Goal: Task Accomplishment & Management: Use online tool/utility

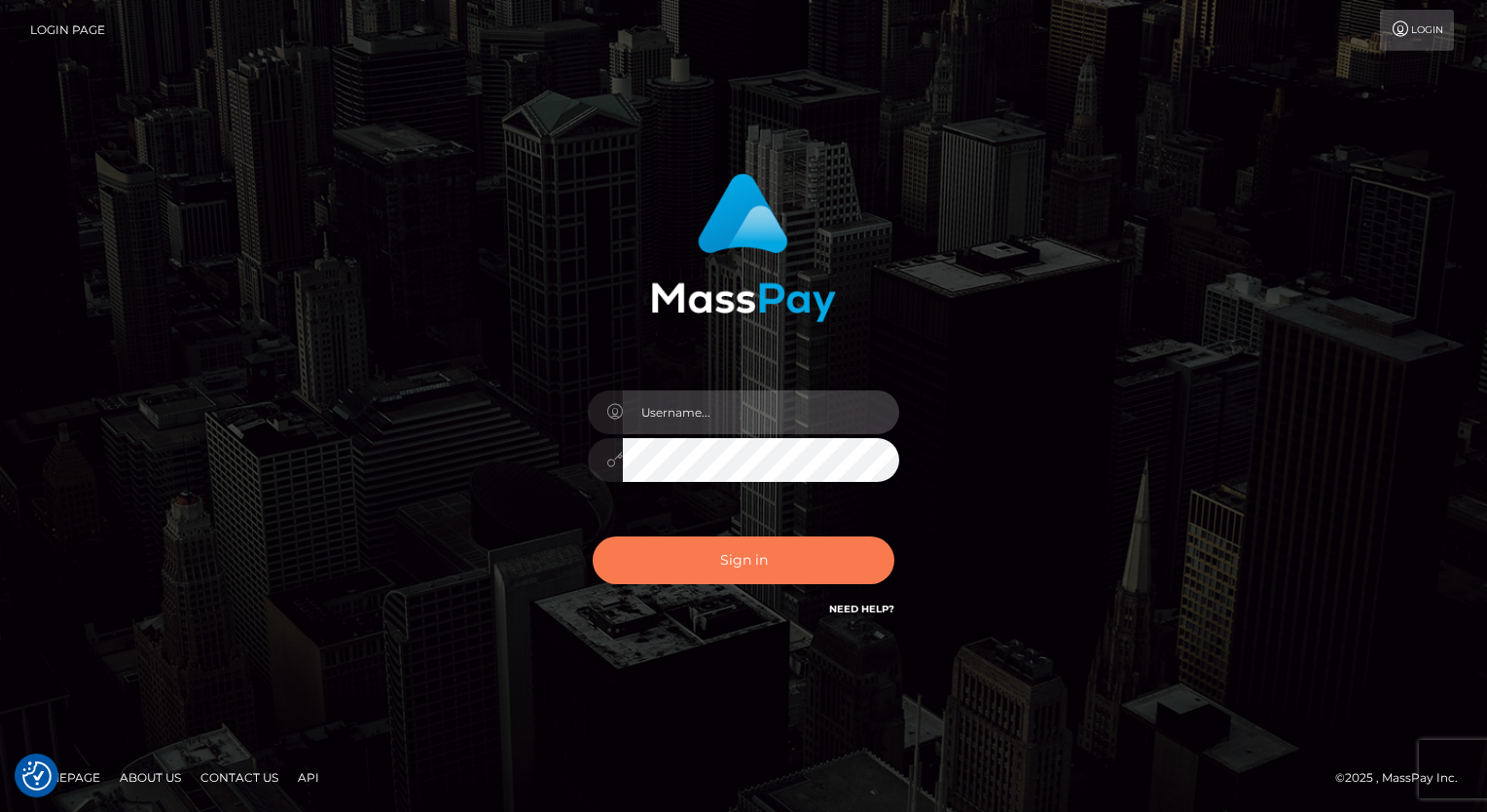
type input "aly.ignite"
click at [752, 564] on button "Sign in" at bounding box center [743, 560] width 302 height 47
type input "aly.ignite"
click at [753, 544] on button "Sign in" at bounding box center [743, 560] width 302 height 47
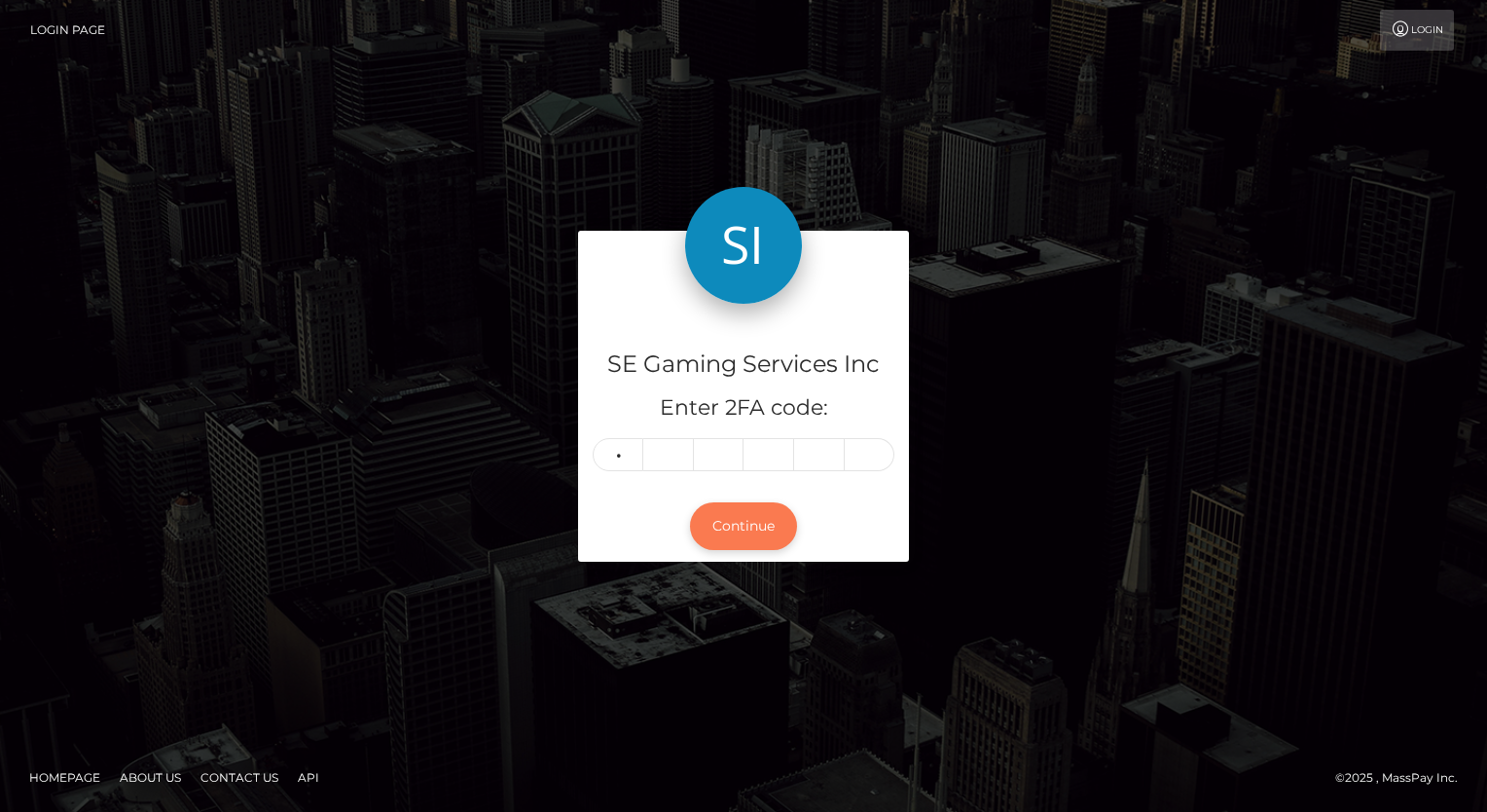
type input "8"
type input "2"
type input "1"
type input "9"
type input "3"
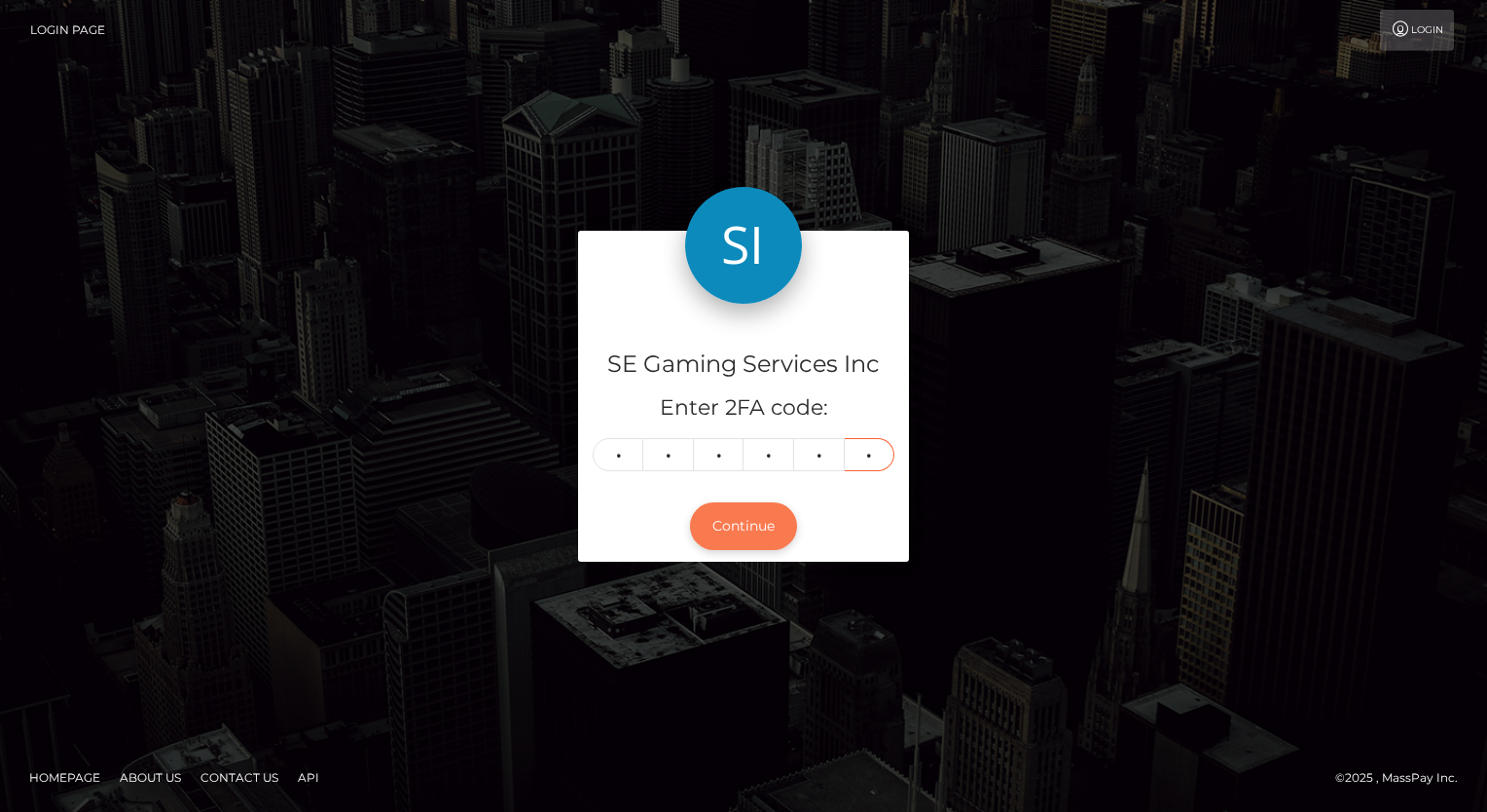
type input "6"
click at [755, 539] on button "Continue" at bounding box center [744, 526] width 107 height 47
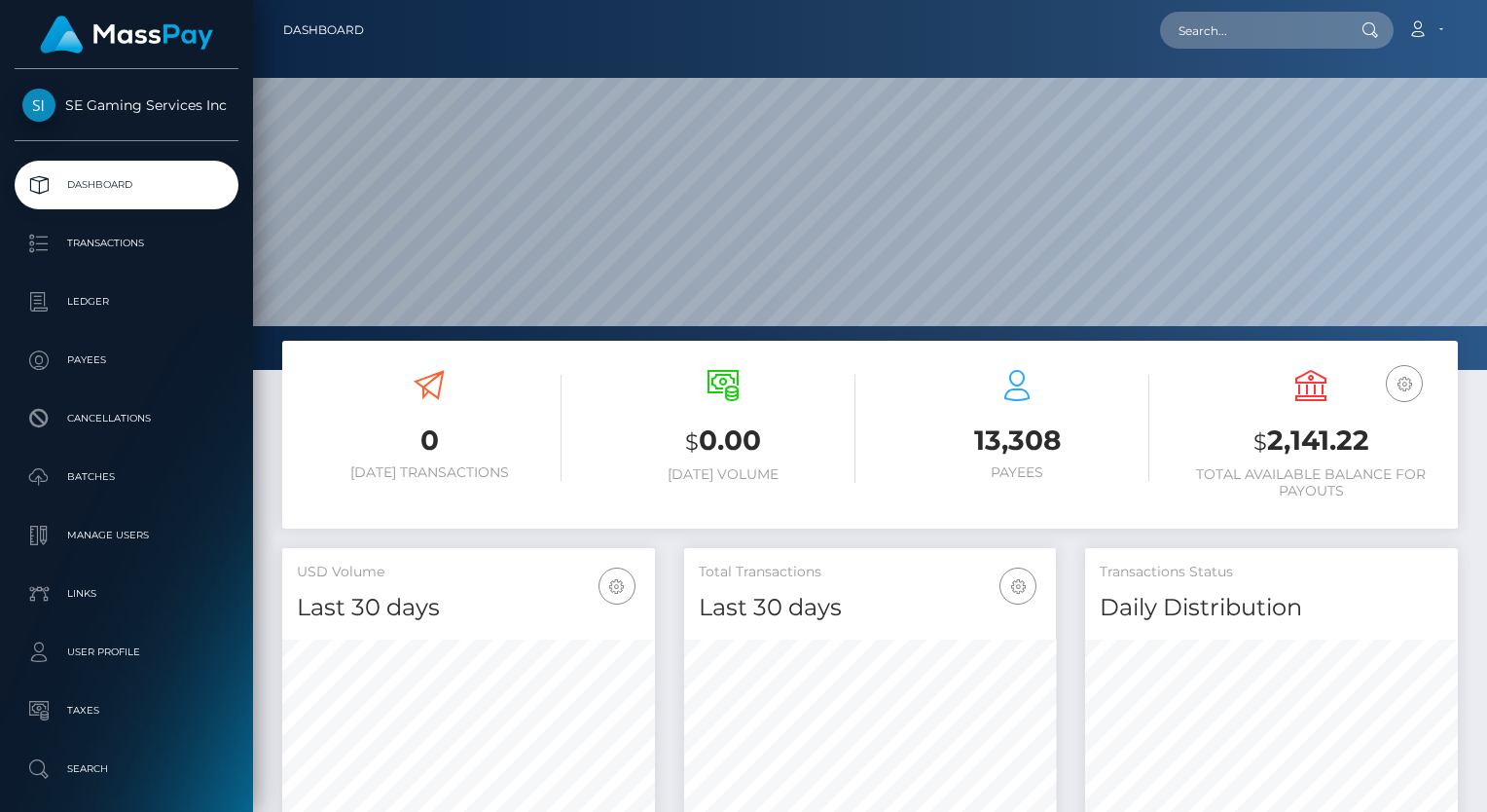
scroll to position [344, 373]
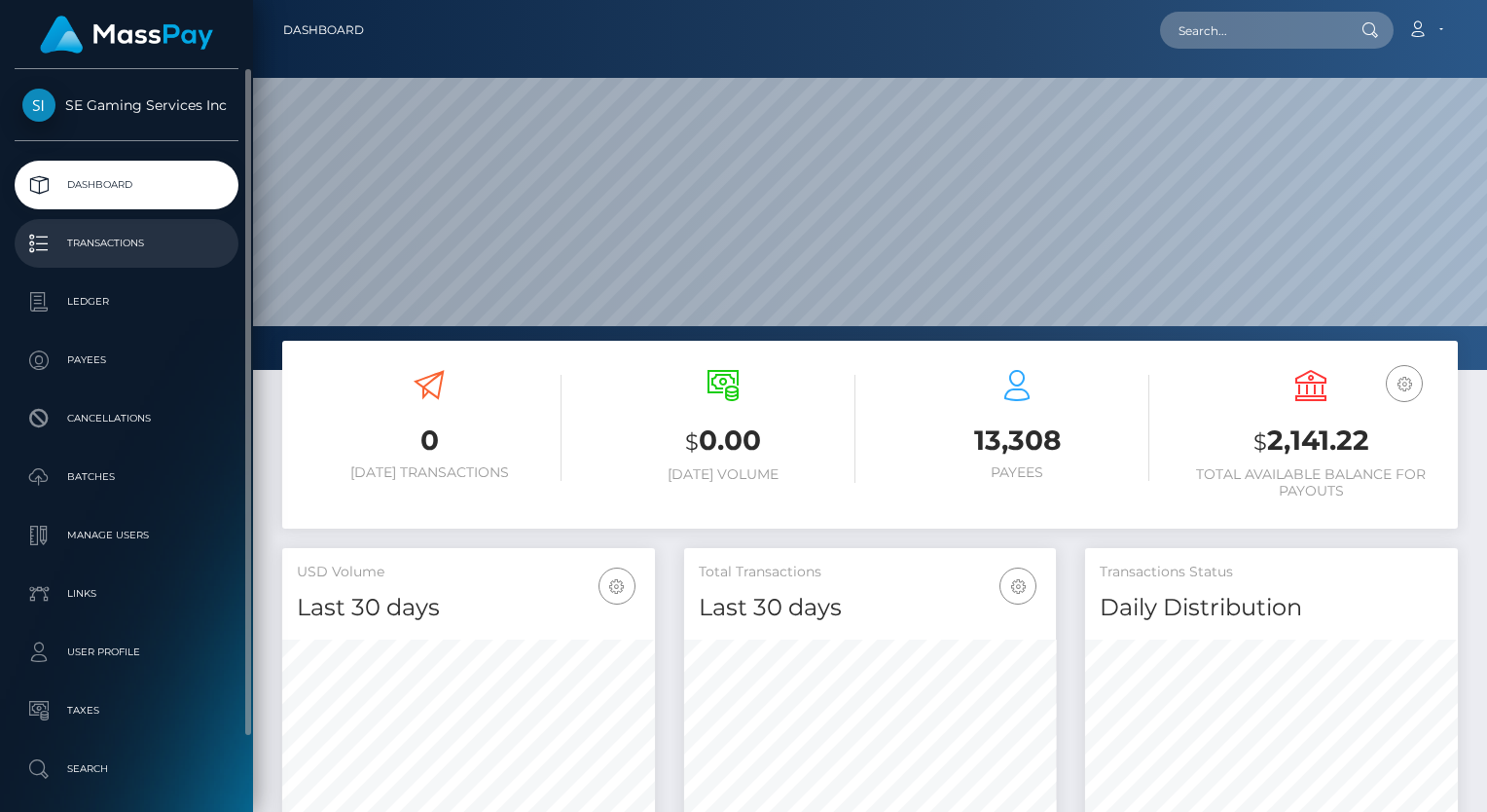
click at [140, 238] on p "Transactions" at bounding box center [127, 243] width 209 height 30
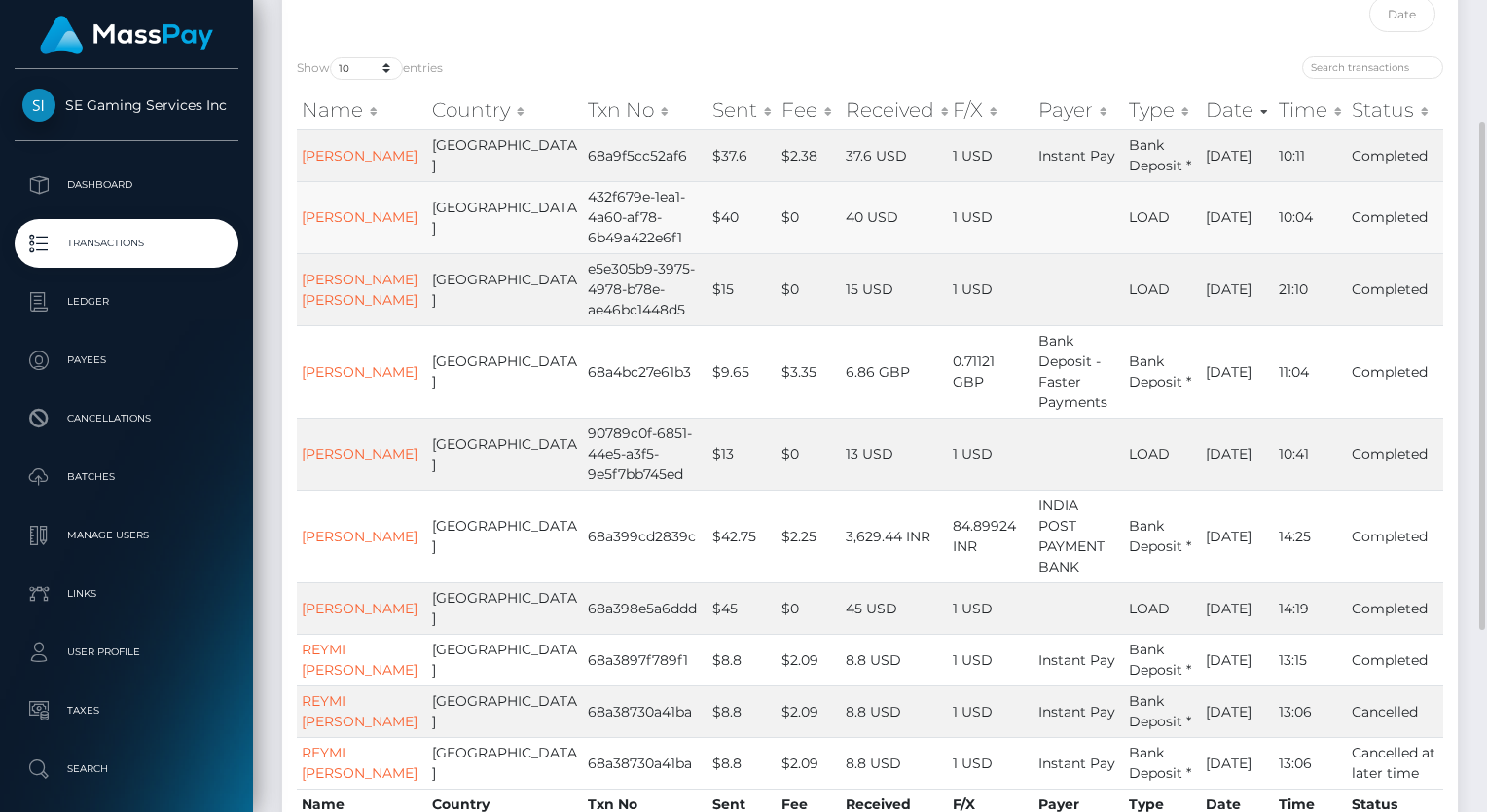
scroll to position [292, 0]
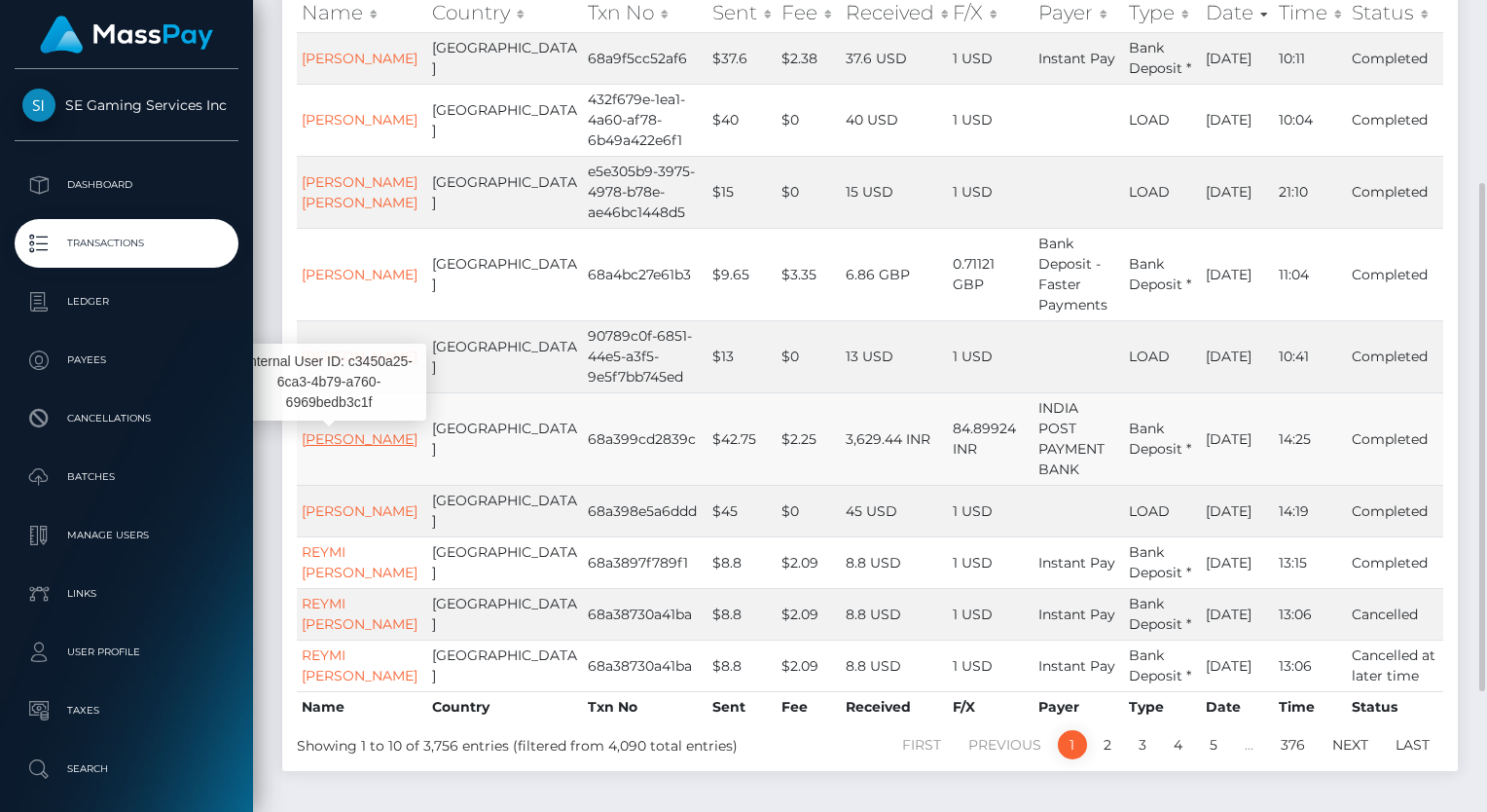
click at [331, 448] on link "[PERSON_NAME]" at bounding box center [359, 439] width 116 height 18
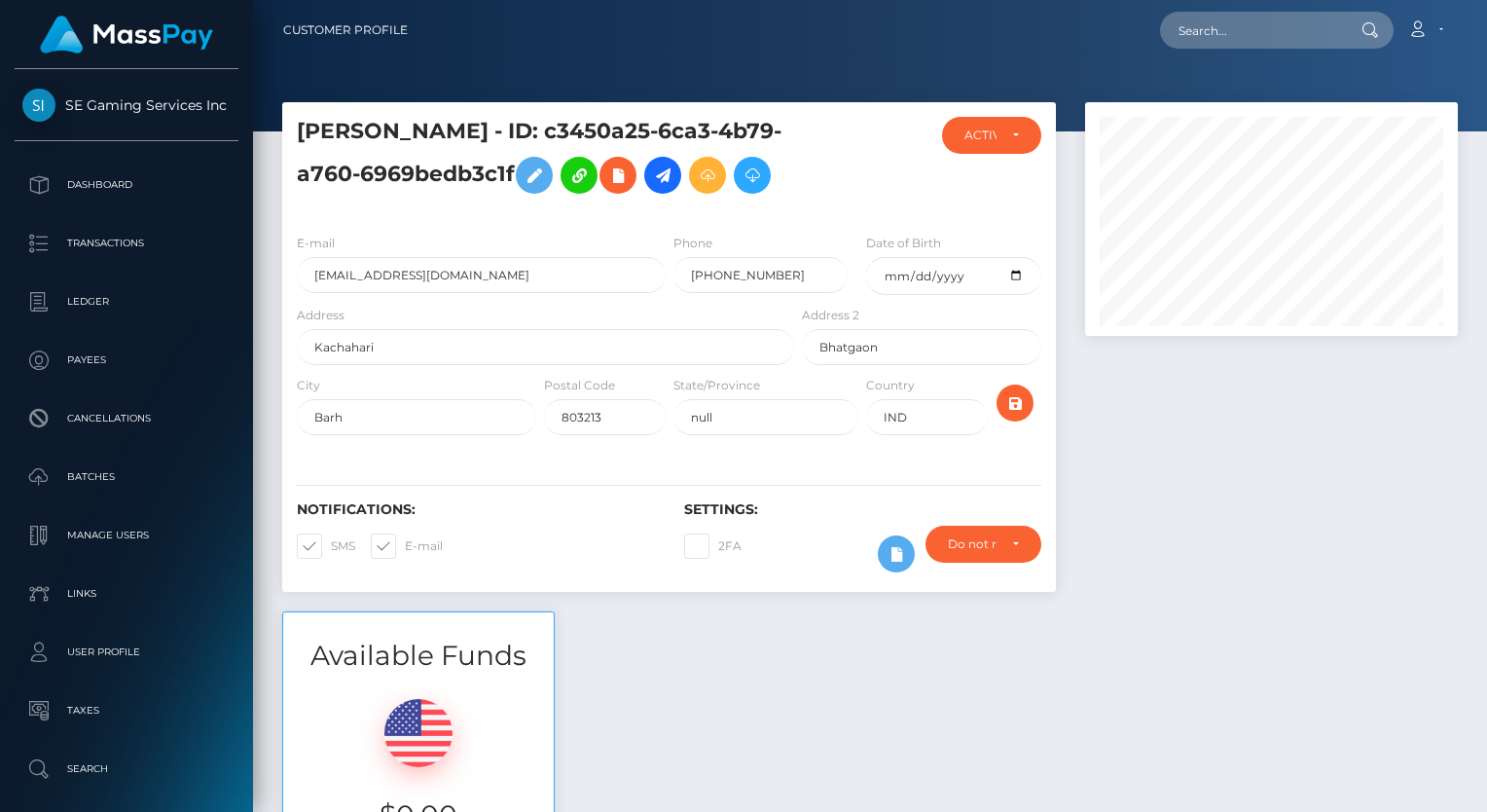
scroll to position [233, 373]
click at [712, 177] on icon at bounding box center [708, 175] width 24 height 25
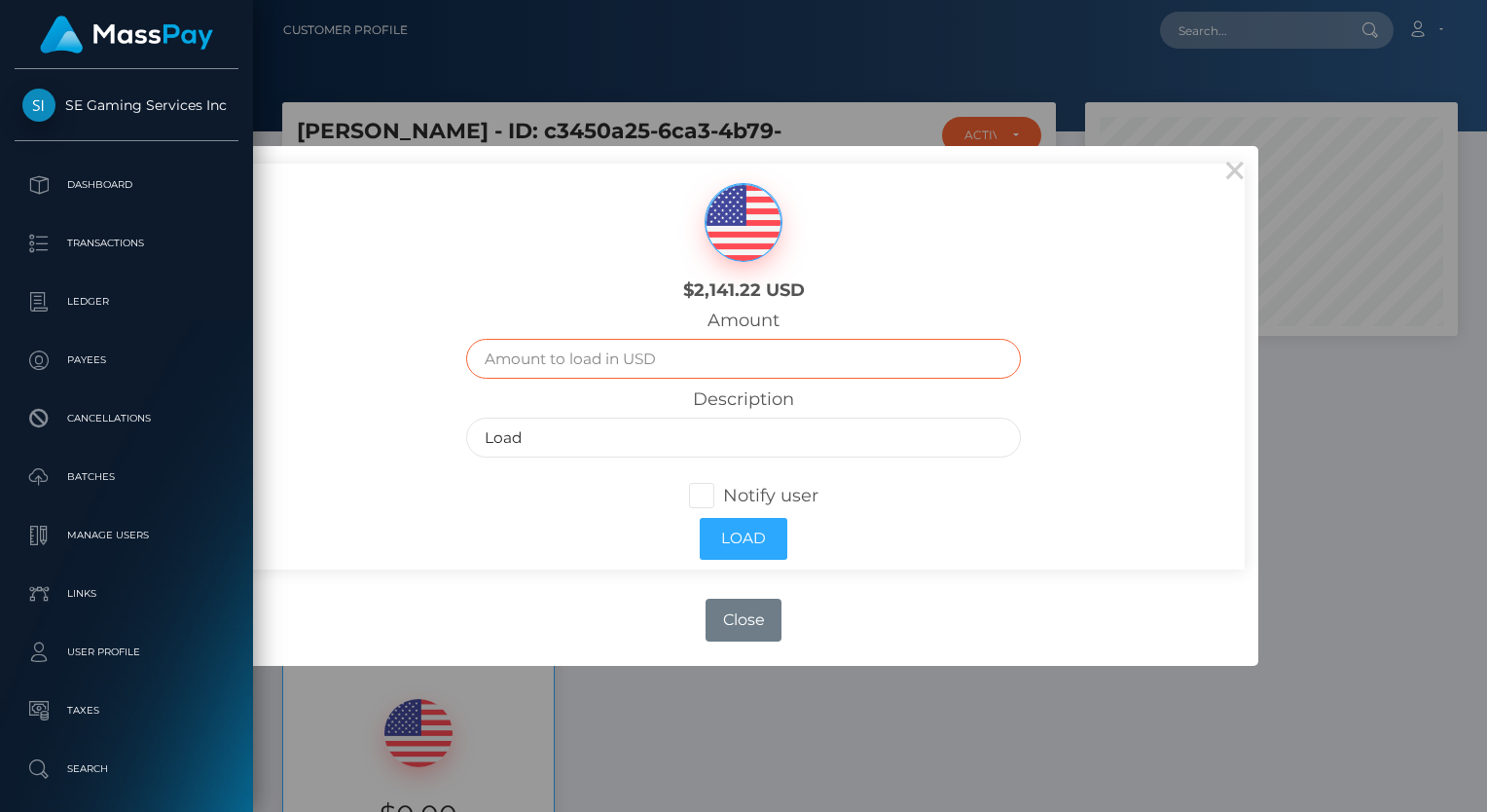
click at [646, 356] on input "text" at bounding box center [744, 358] width 556 height 40
type input "45"
click at [620, 424] on input "Load" at bounding box center [744, 437] width 556 height 40
type input "Load- Mod Stipend"
click at [728, 483] on label "Notify user" at bounding box center [754, 496] width 130 height 26
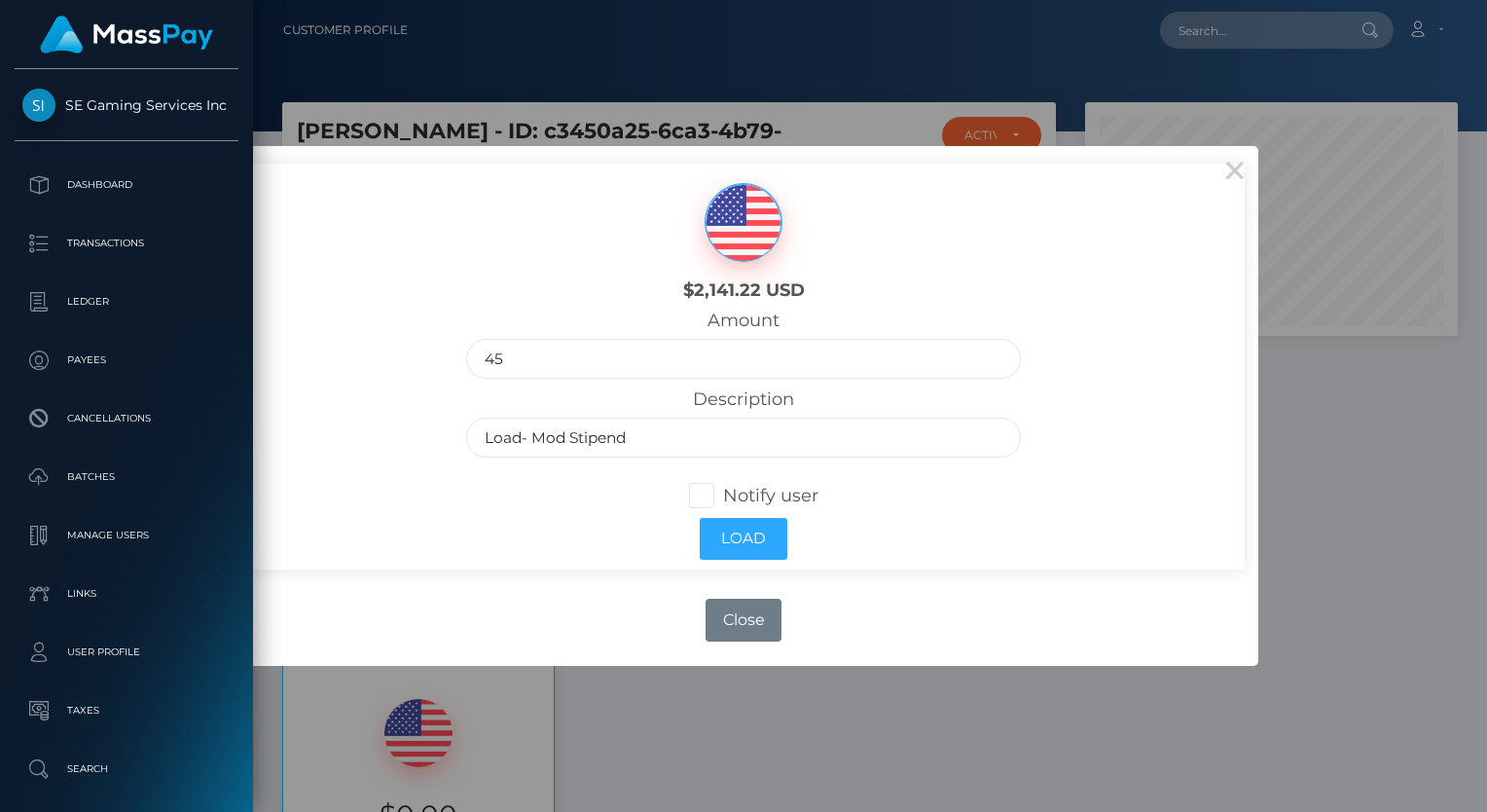
click at [716, 487] on input "Notify user" at bounding box center [709, 493] width 13 height 13
checkbox input "true"
click at [724, 531] on button "Load" at bounding box center [743, 538] width 88 height 42
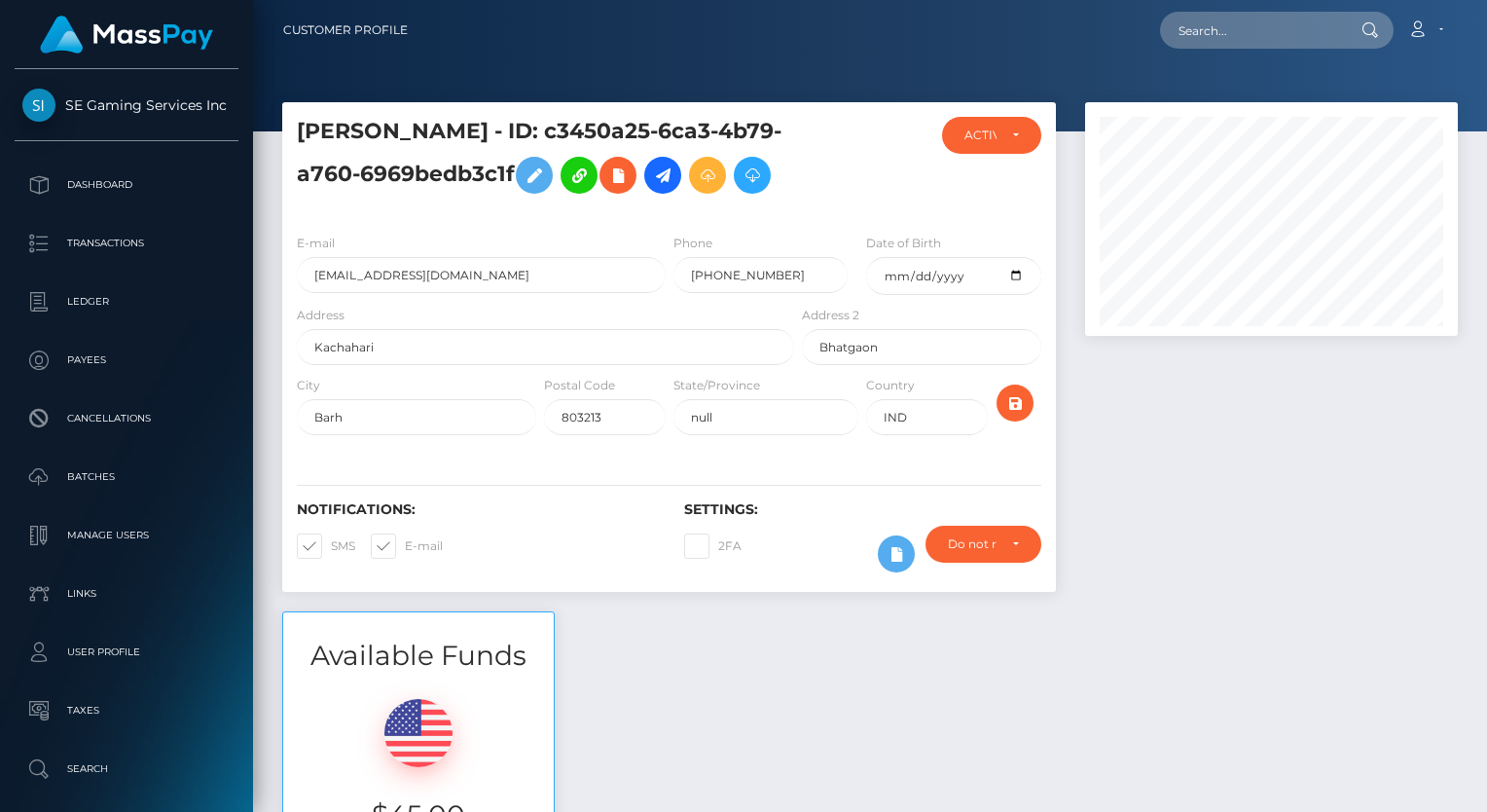
scroll to position [233, 373]
